Goal: Transaction & Acquisition: Download file/media

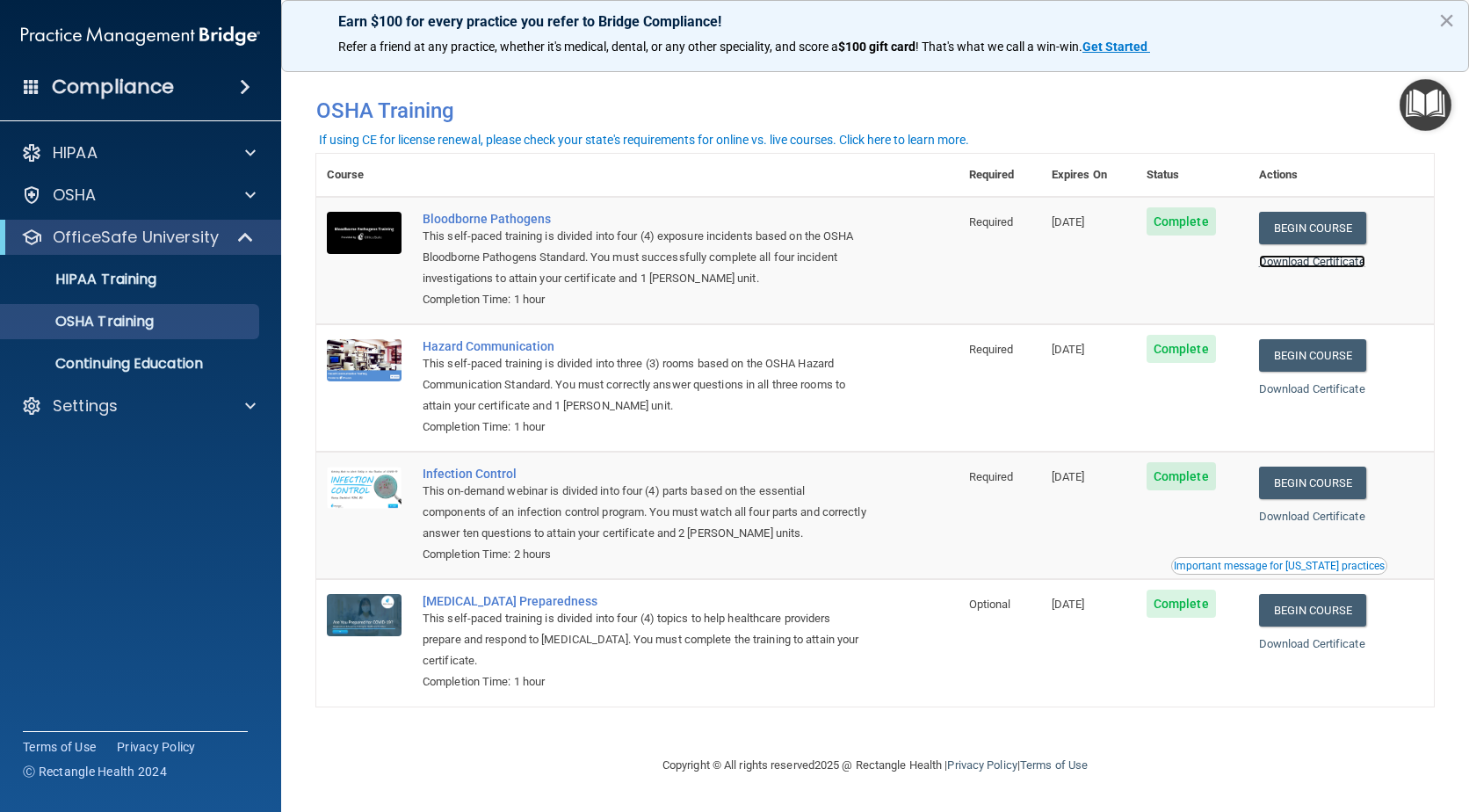
click at [1320, 264] on link "Download Certificate" at bounding box center [1312, 261] width 106 height 13
click at [1297, 258] on link "Download Certificate" at bounding box center [1312, 261] width 106 height 13
click at [492, 223] on div "Bloodborne Pathogens" at bounding box center [646, 219] width 448 height 14
click at [465, 223] on div "Bloodborne Pathogens" at bounding box center [646, 219] width 448 height 14
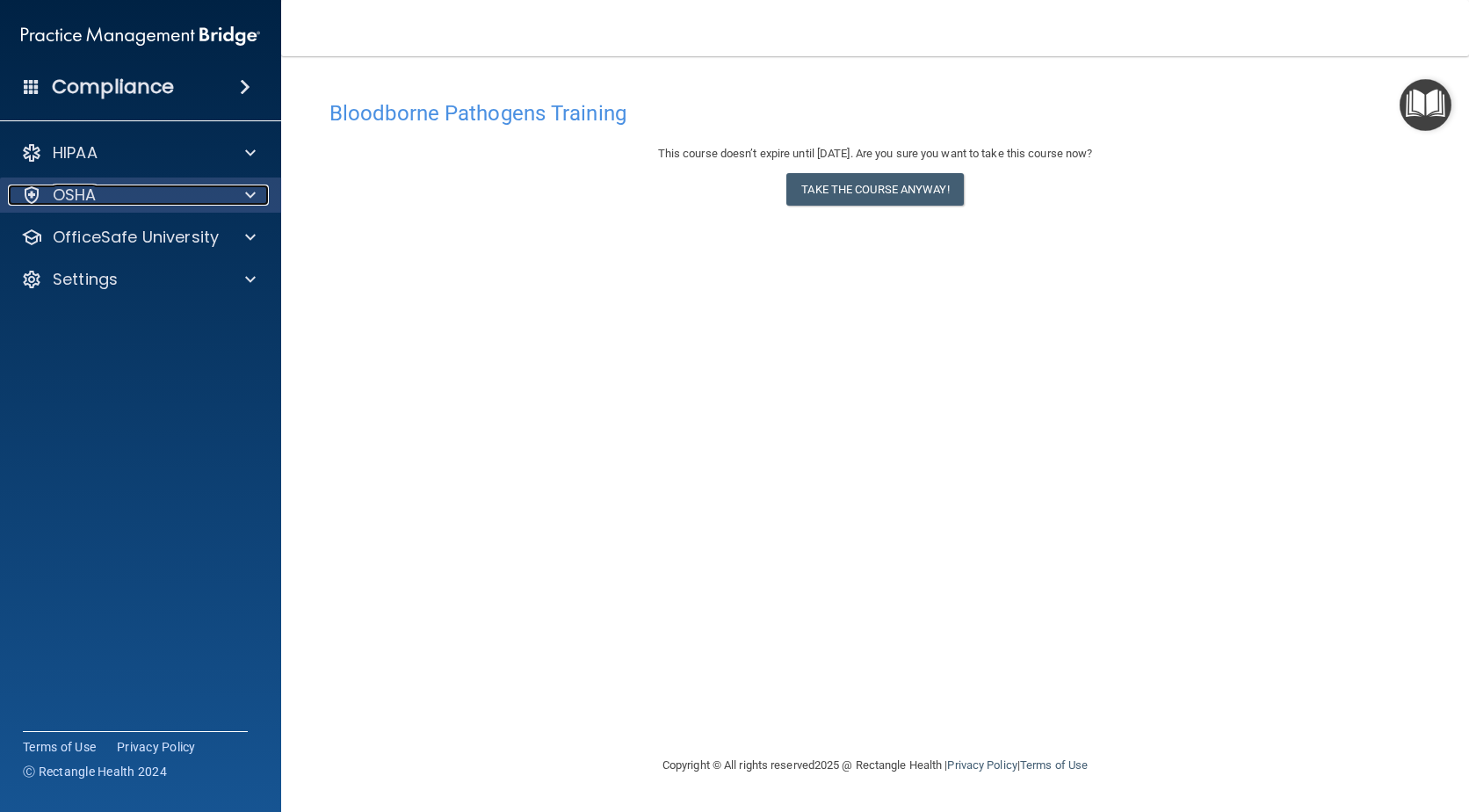
click at [72, 192] on p "OSHA" at bounding box center [74, 195] width 44 height 21
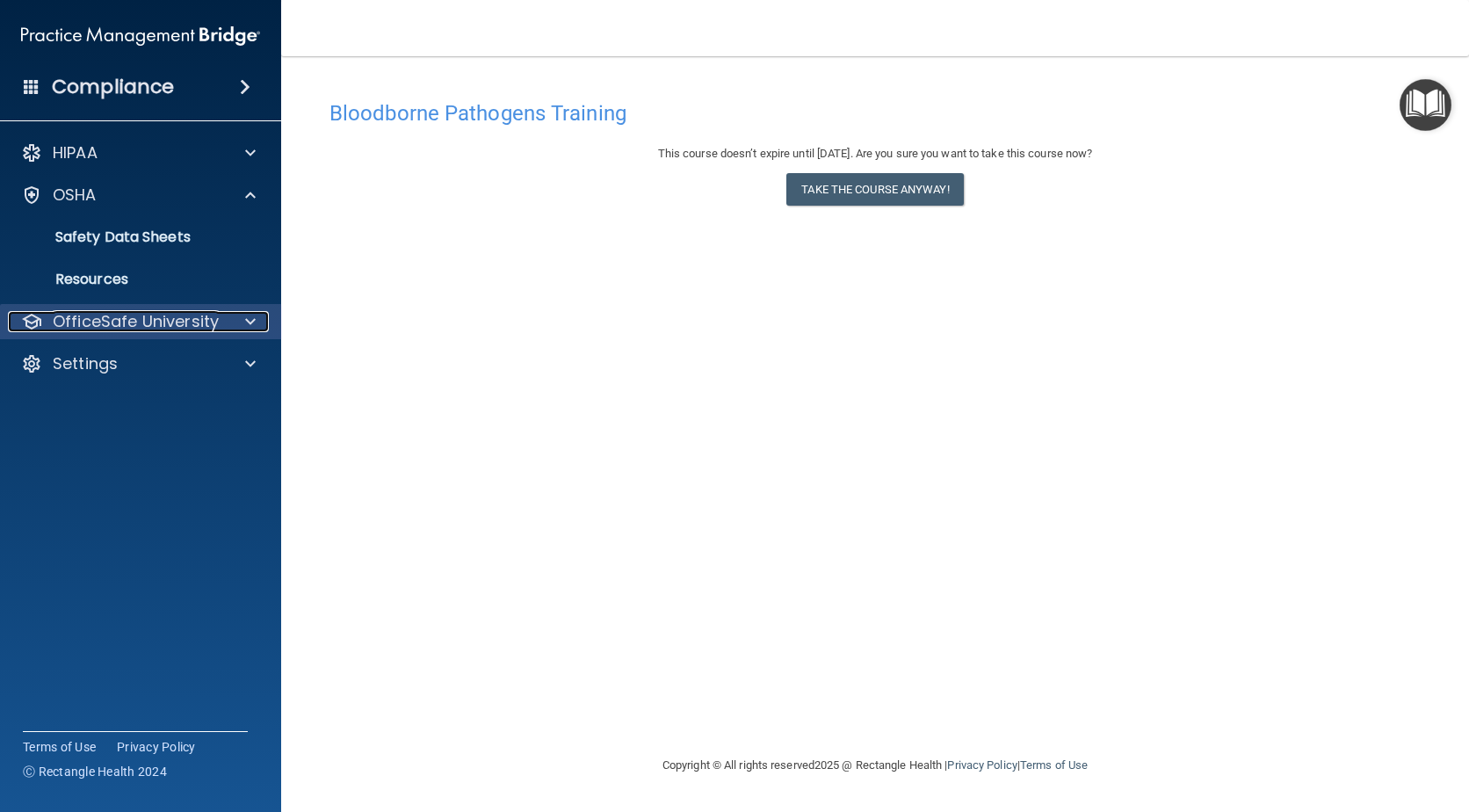
click at [143, 317] on p "OfficeSafe University" at bounding box center [135, 322] width 166 height 21
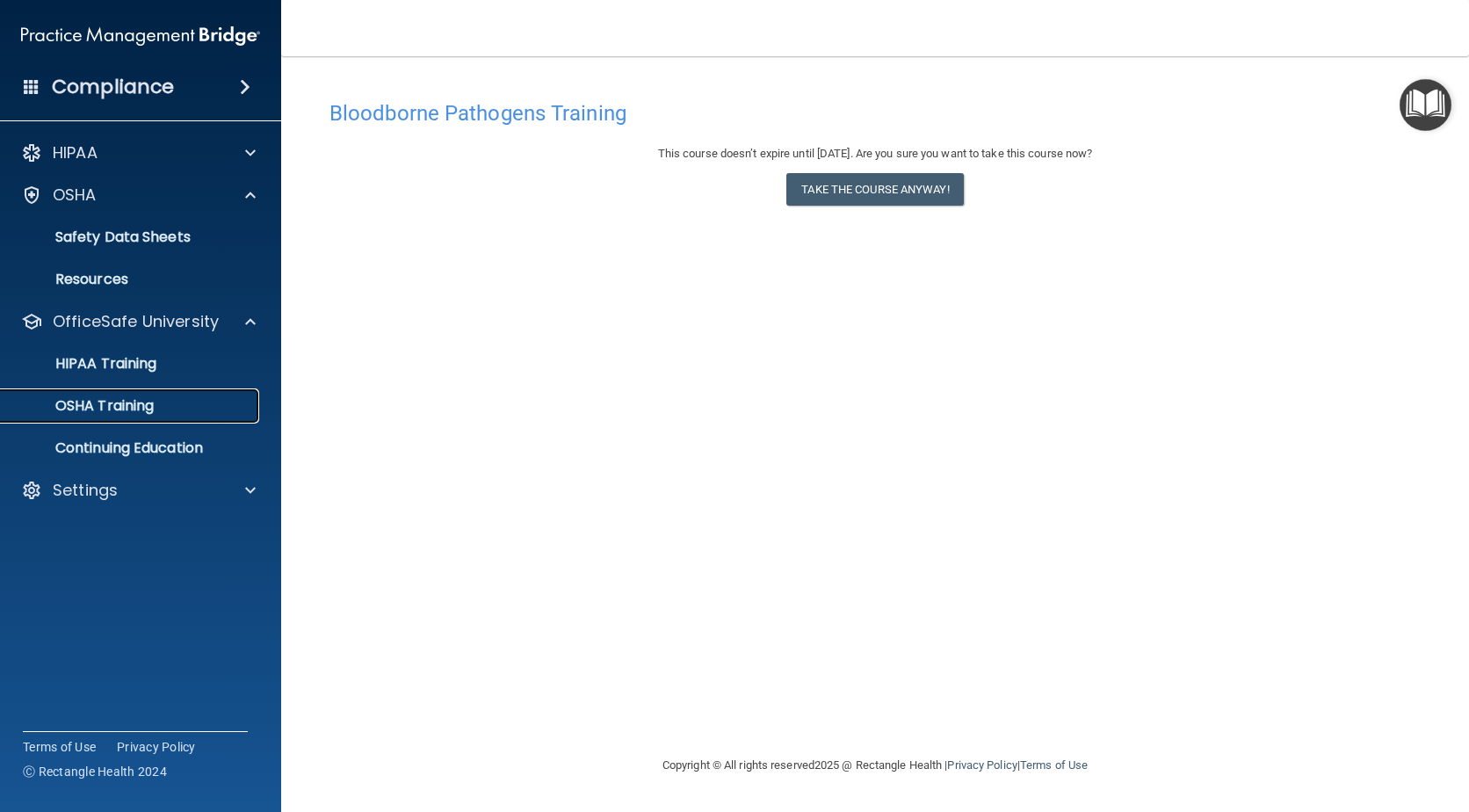
click at [97, 410] on p "OSHA Training" at bounding box center [82, 406] width 143 height 18
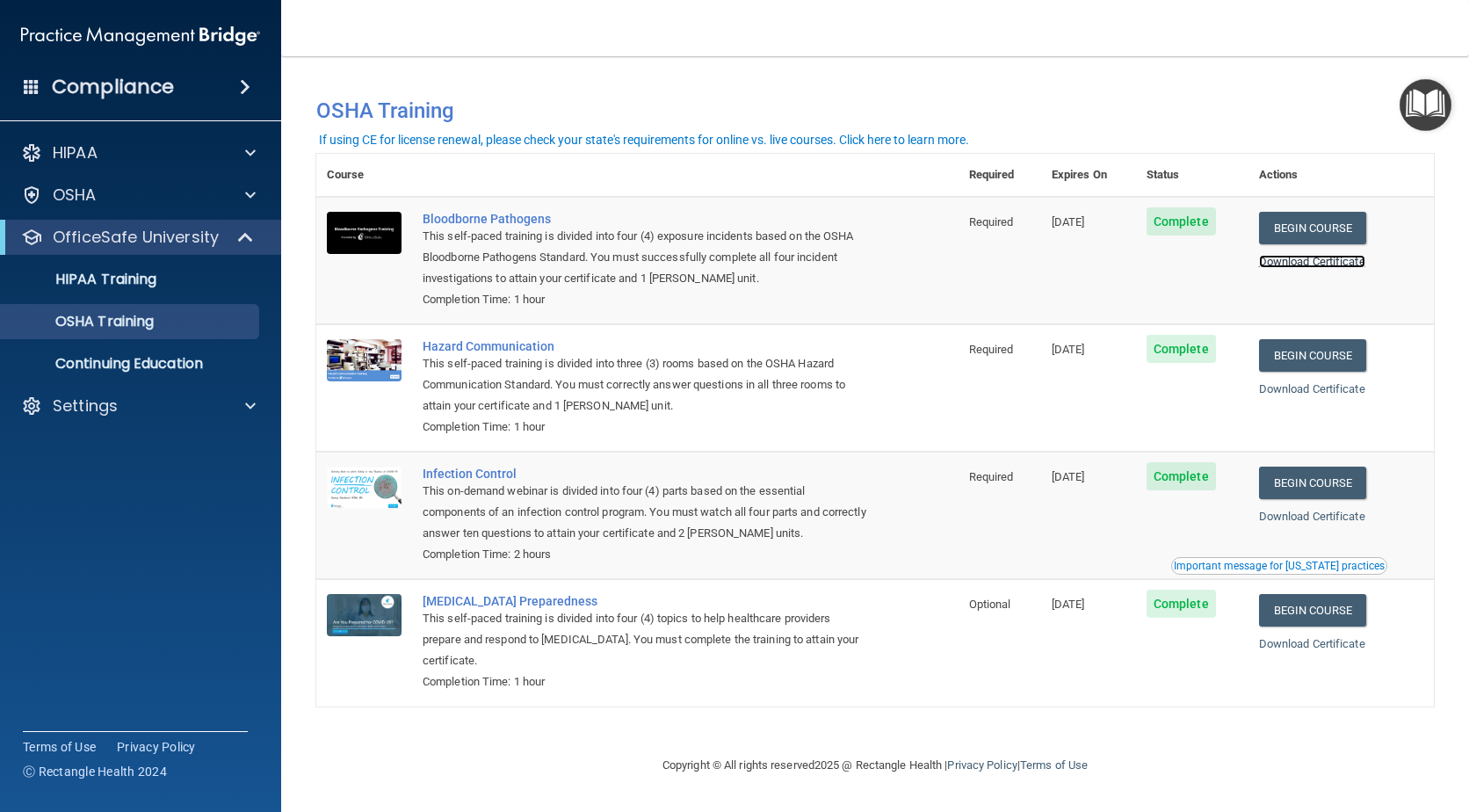
click at [1291, 263] on link "Download Certificate" at bounding box center [1312, 261] width 106 height 13
click at [470, 347] on div "Hazard Communication" at bounding box center [646, 346] width 448 height 14
click at [76, 324] on p "OSHA Training" at bounding box center [82, 322] width 143 height 18
click at [89, 411] on p "Settings" at bounding box center [84, 406] width 65 height 21
click at [122, 320] on p "OSHA Training" at bounding box center [82, 322] width 143 height 18
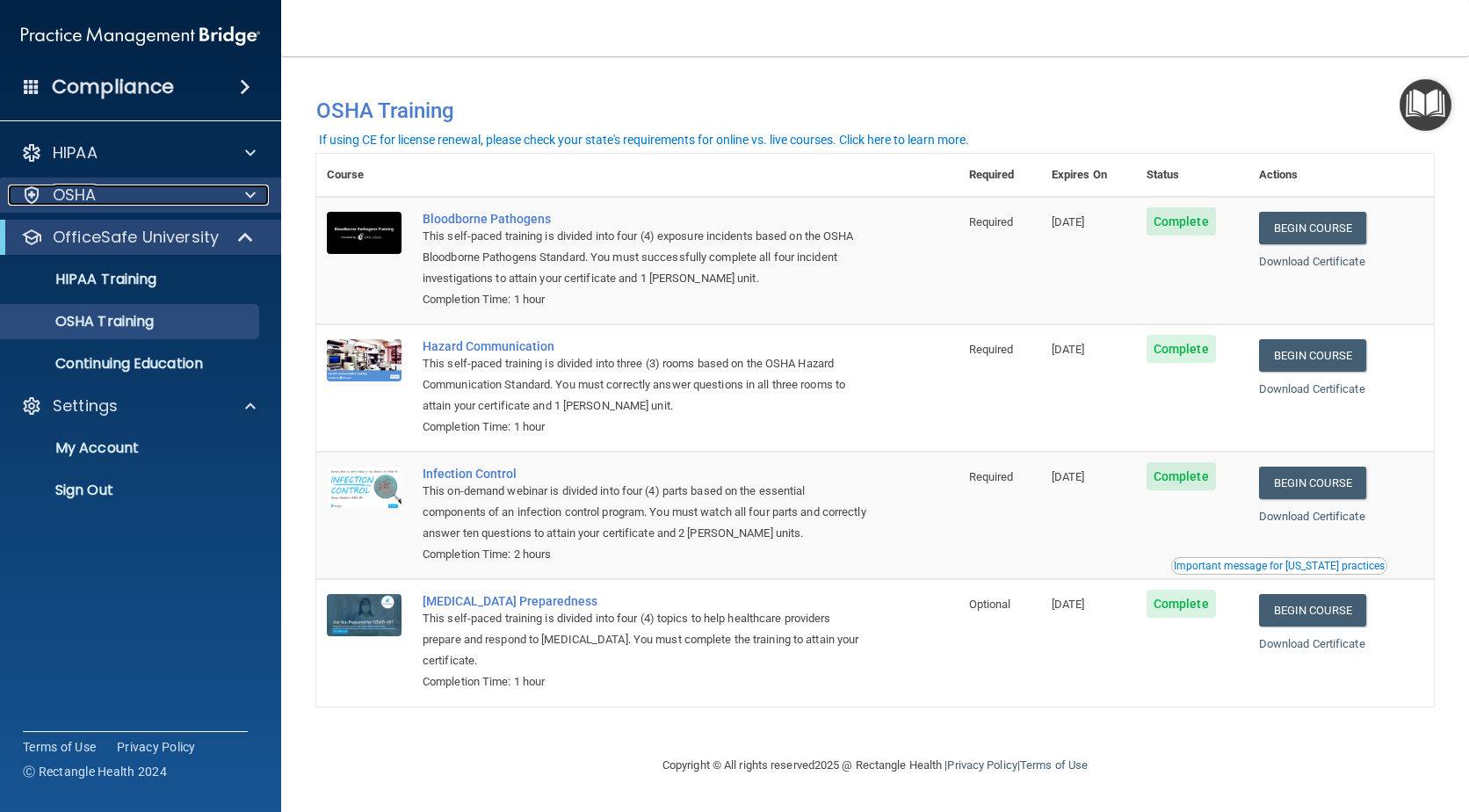
click at [80, 193] on p "OSHA" at bounding box center [74, 195] width 44 height 21
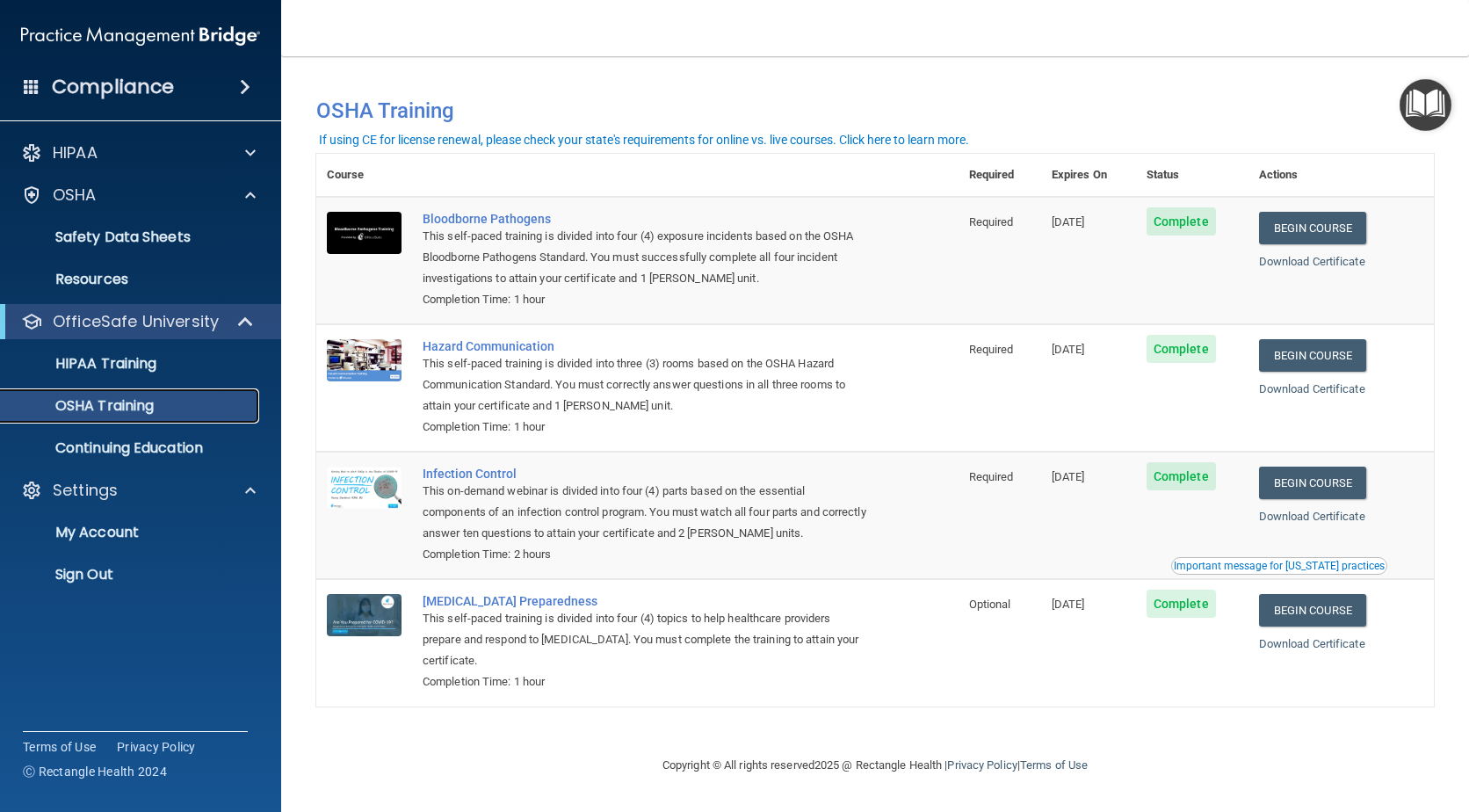
click at [93, 404] on p "OSHA Training" at bounding box center [82, 406] width 143 height 18
click at [167, 401] on div "OSHA Training" at bounding box center [131, 406] width 240 height 18
click at [94, 480] on p "Settings" at bounding box center [84, 490] width 65 height 21
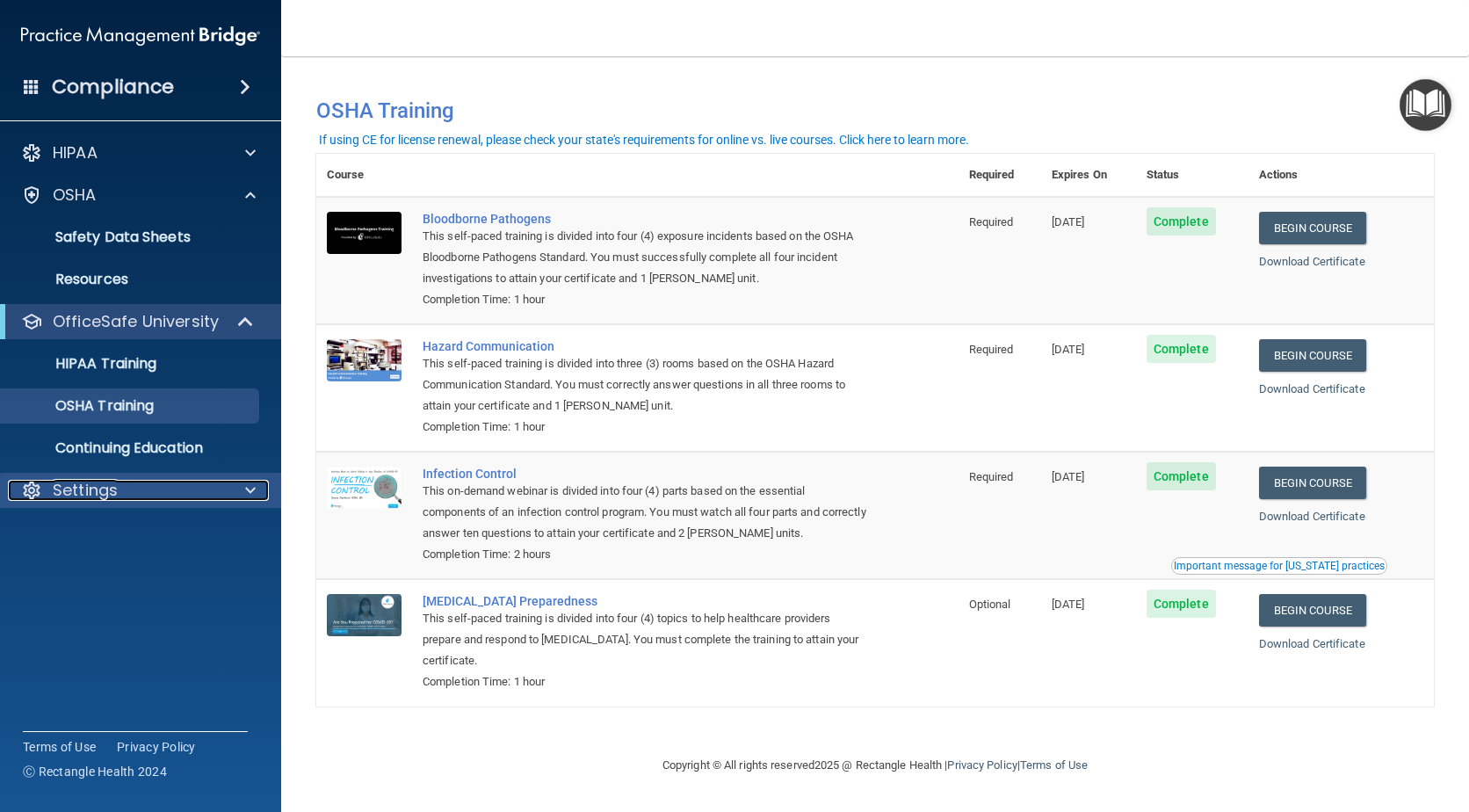
click at [104, 483] on p "Settings" at bounding box center [84, 490] width 65 height 21
click at [77, 532] on p "My Account" at bounding box center [131, 533] width 240 height 18
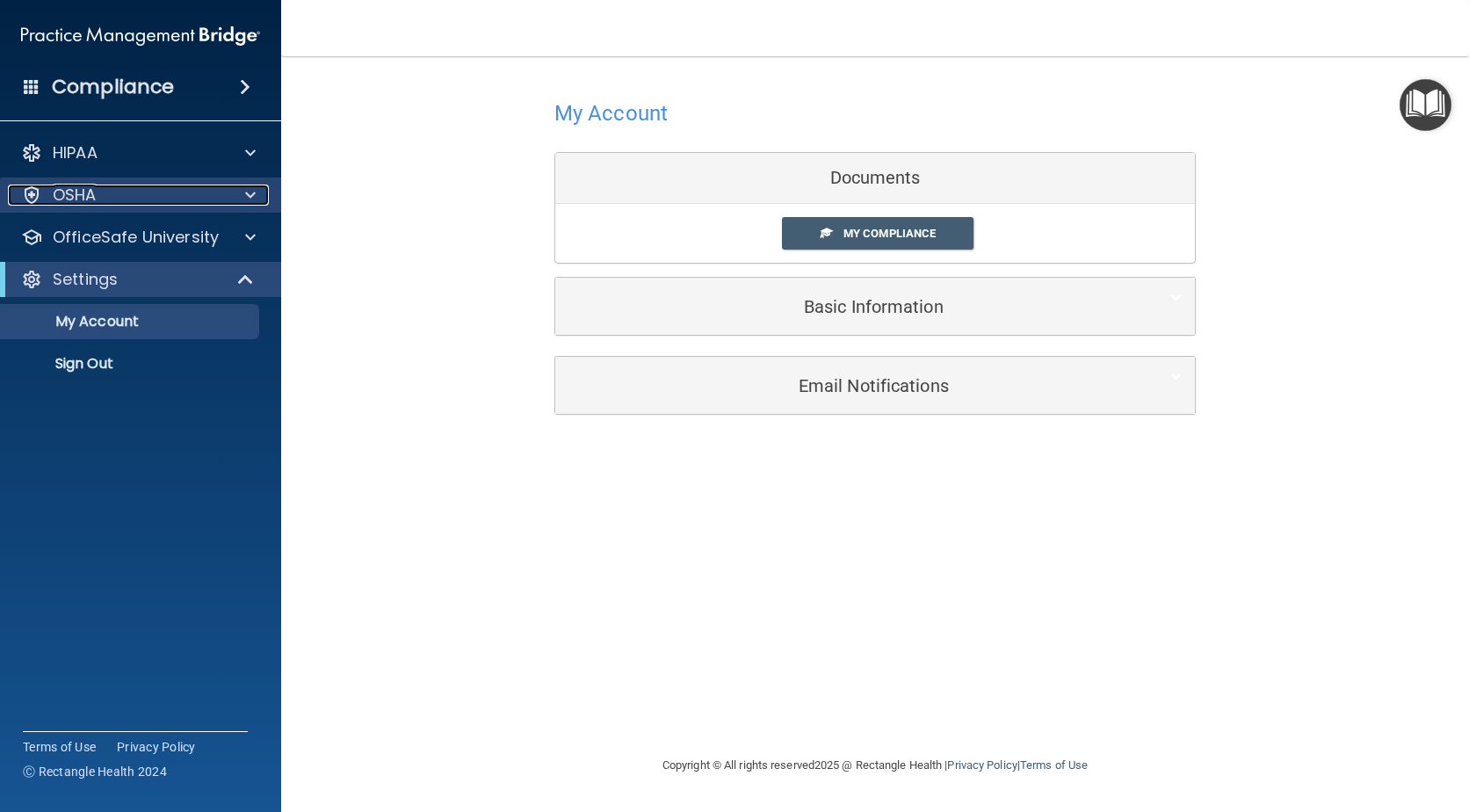
click at [108, 194] on div "OSHA" at bounding box center [117, 195] width 218 height 21
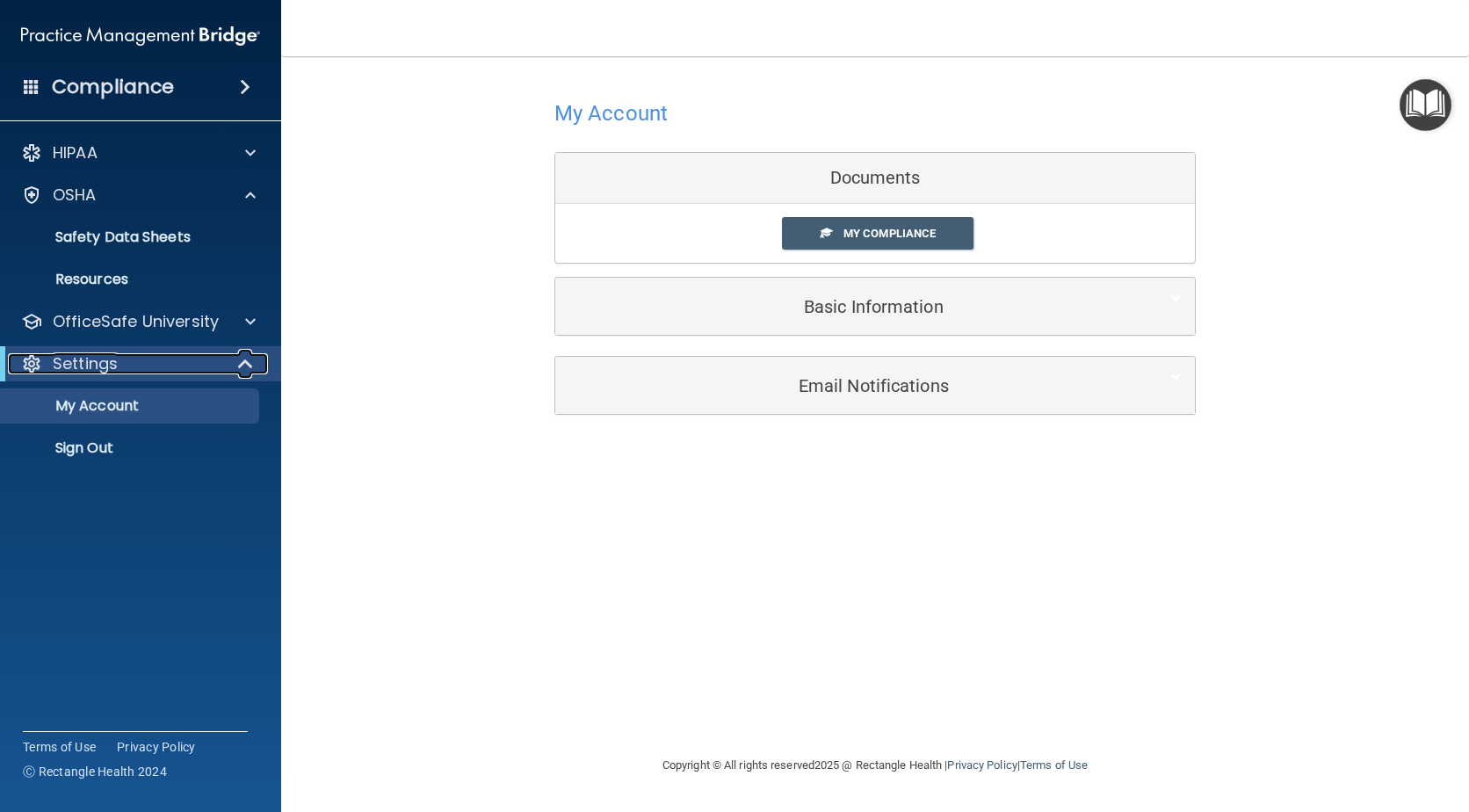
click at [115, 361] on p "Settings" at bounding box center [84, 363] width 65 height 21
click at [115, 359] on p "Settings" at bounding box center [84, 363] width 65 height 21
click at [116, 194] on div "OSHA" at bounding box center [117, 195] width 218 height 21
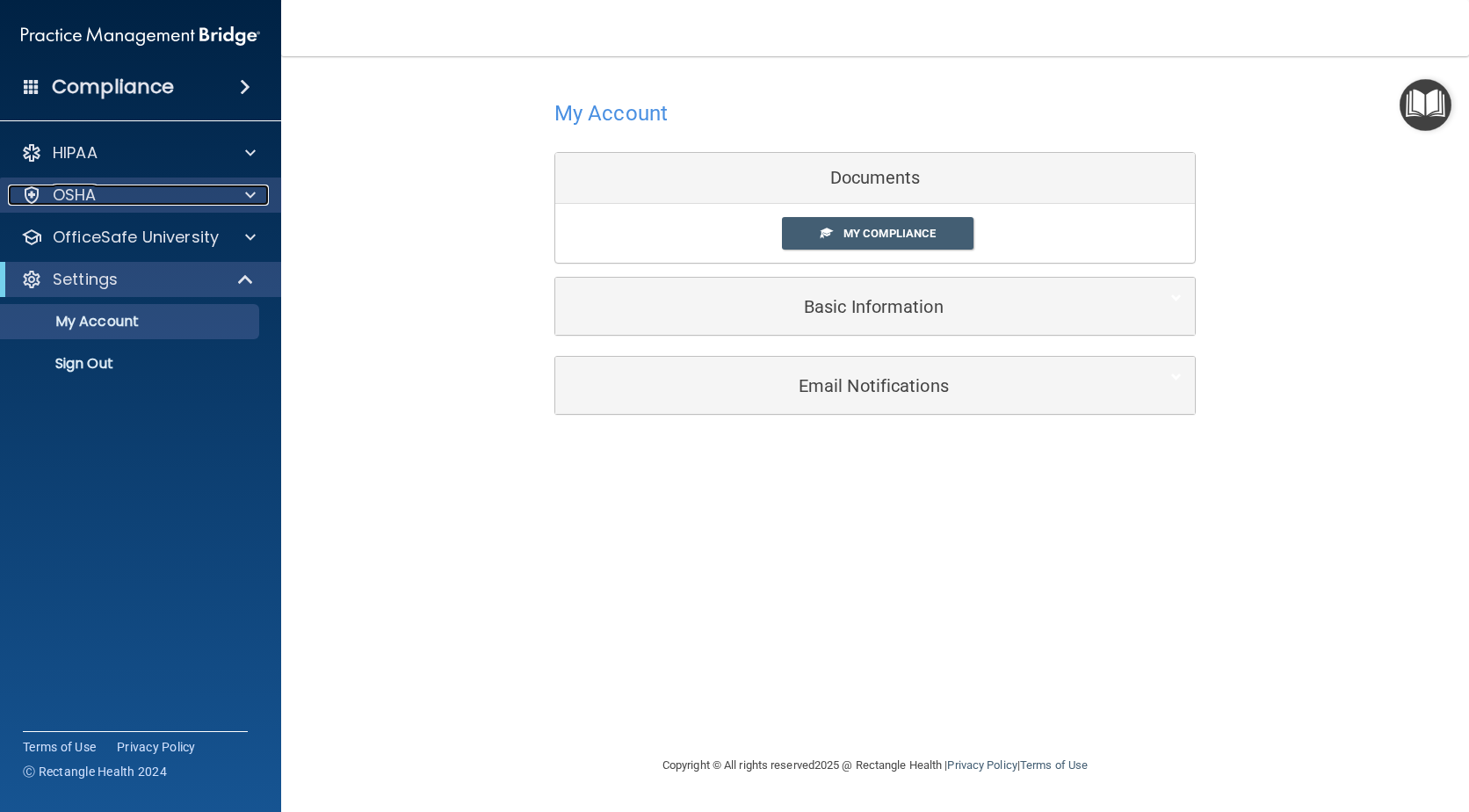
click at [117, 190] on div "OSHA" at bounding box center [117, 195] width 218 height 21
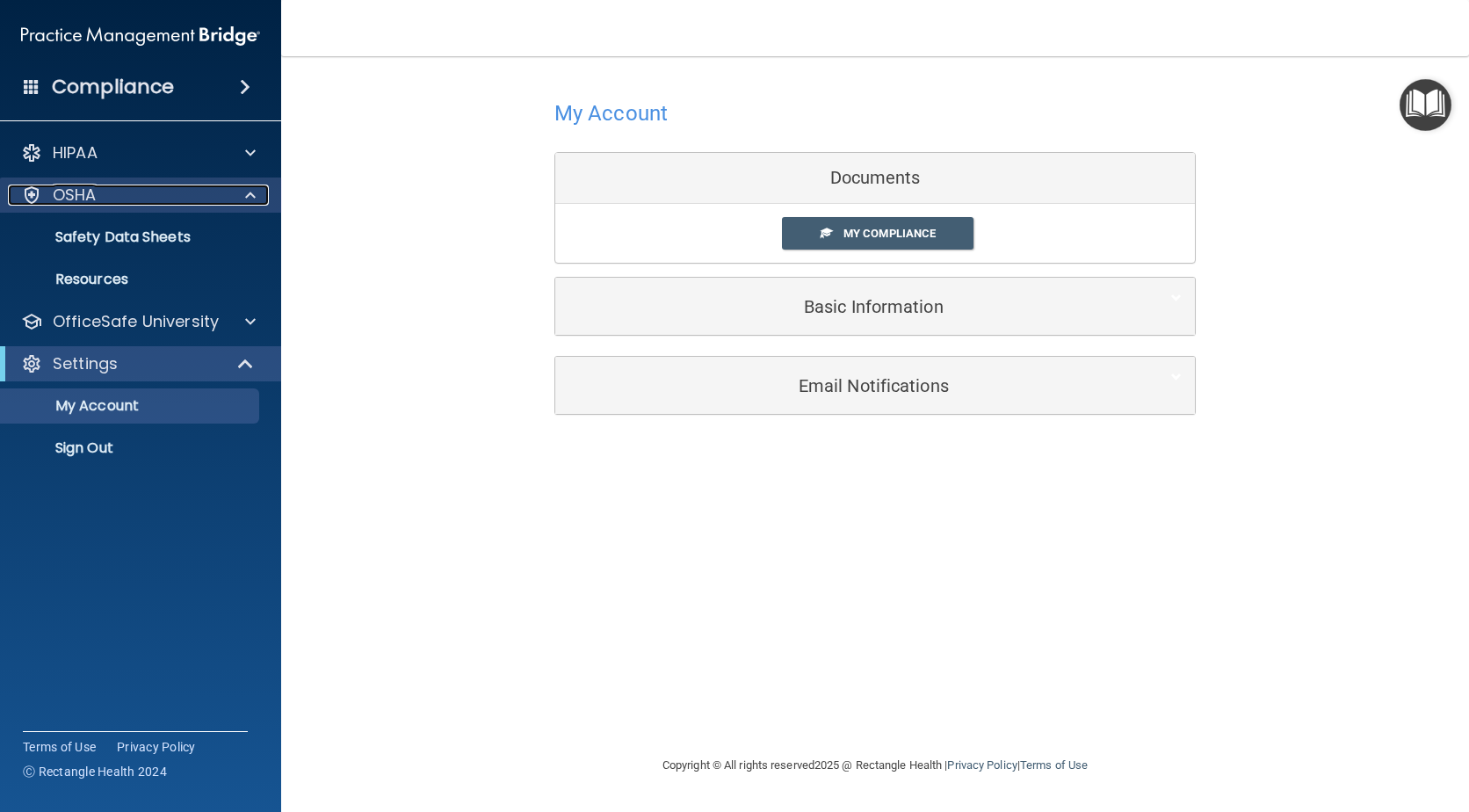
click at [103, 195] on div "OSHA" at bounding box center [117, 195] width 218 height 21
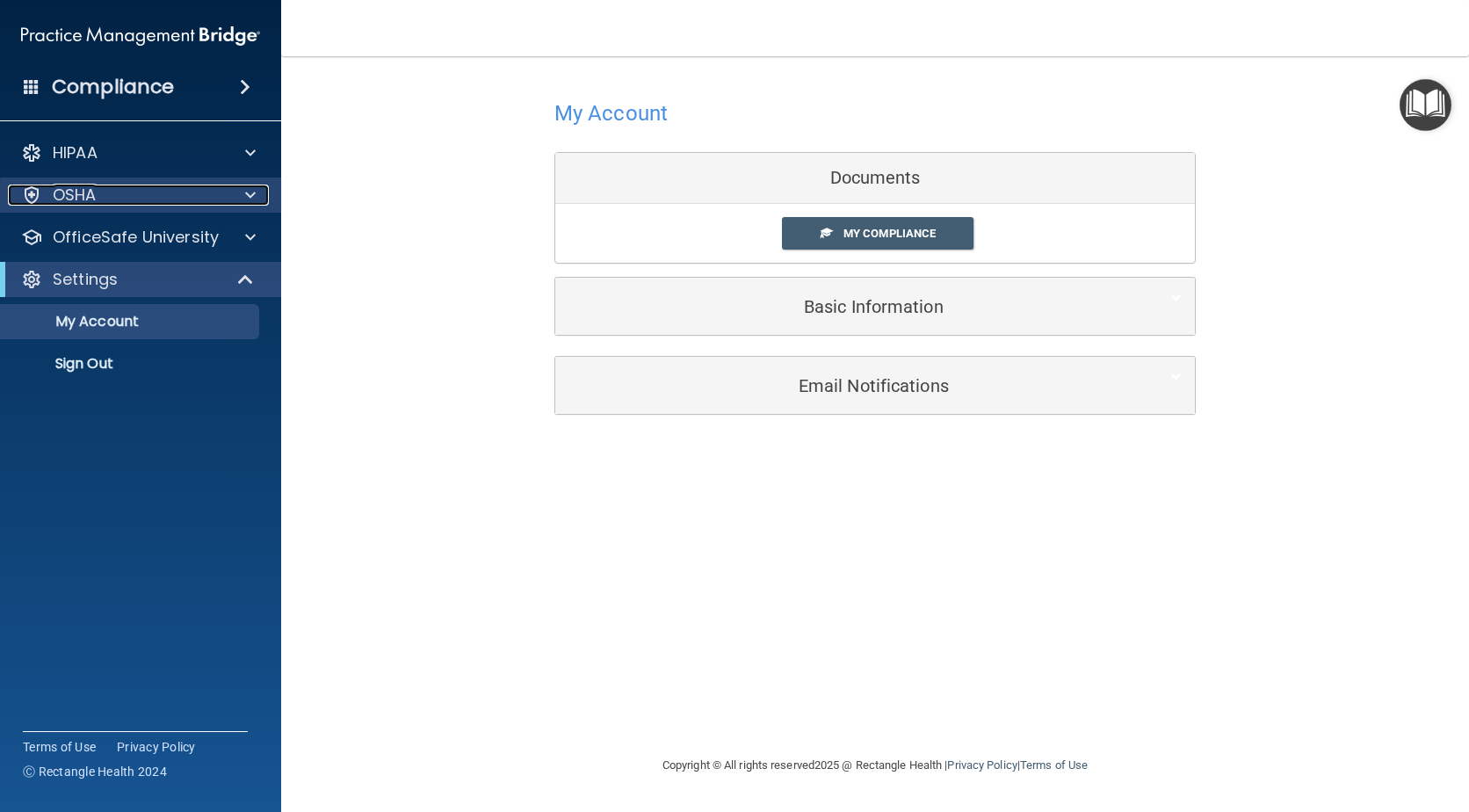
click at [107, 193] on div "OSHA" at bounding box center [117, 195] width 218 height 21
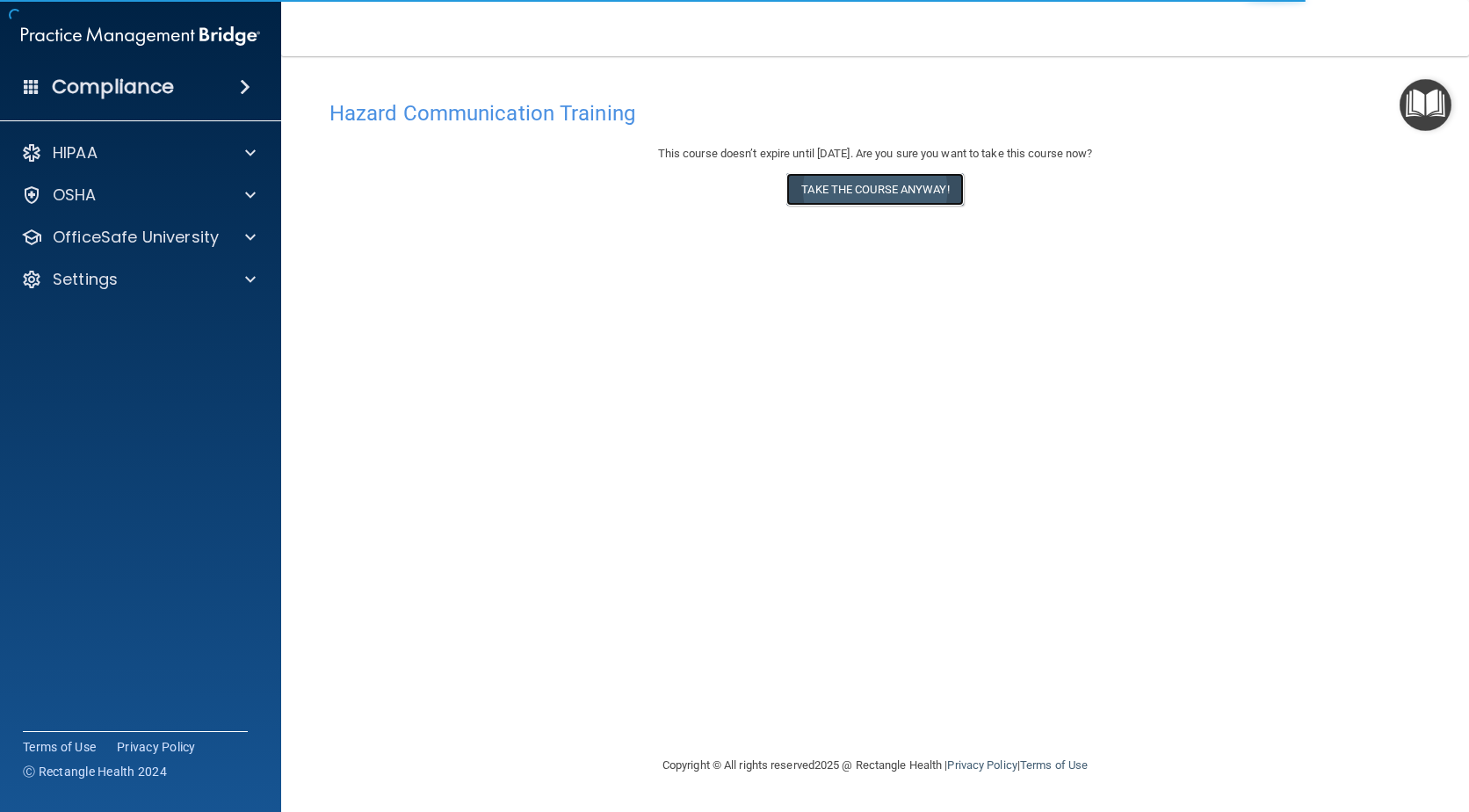
click at [876, 186] on button "Take the course anyway!" at bounding box center [874, 189] width 176 height 33
